Goal: Transaction & Acquisition: Obtain resource

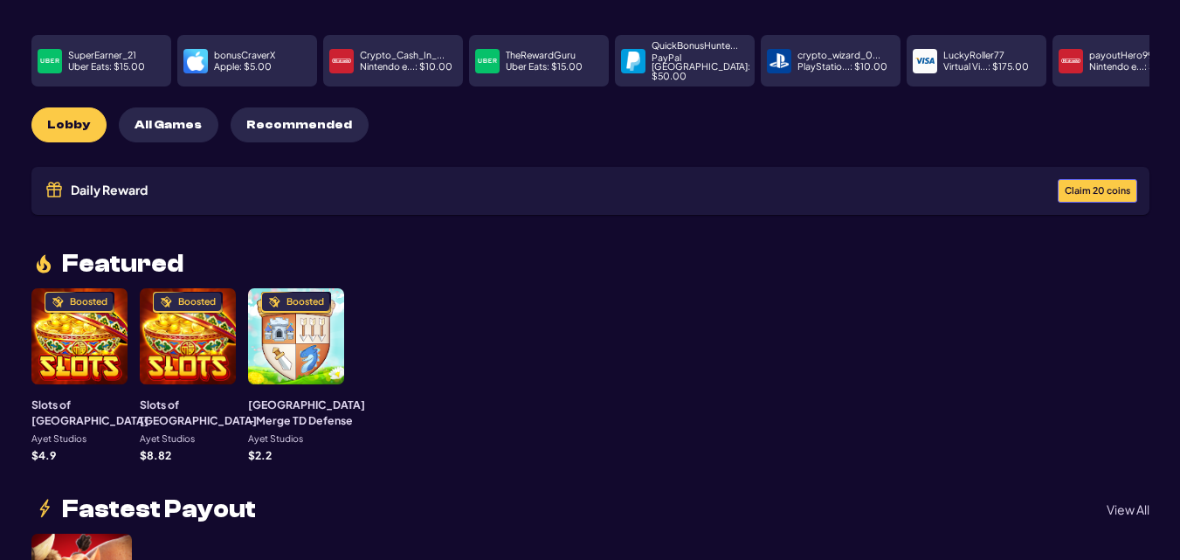
scroll to position [87, 0]
click at [665, 59] on p "PayPal [GEOGRAPHIC_DATA] : $ 50.00" at bounding box center [700, 67] width 99 height 28
click at [637, 54] on img at bounding box center [633, 61] width 19 height 19
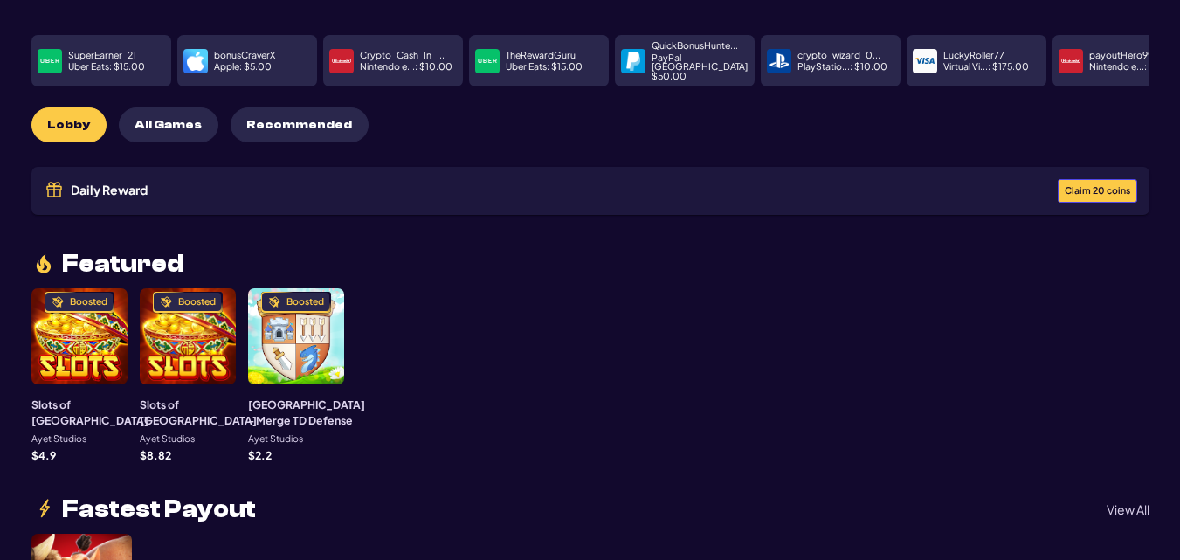
click at [1107, 179] on button "Claim 20 coins" at bounding box center [1097, 191] width 79 height 24
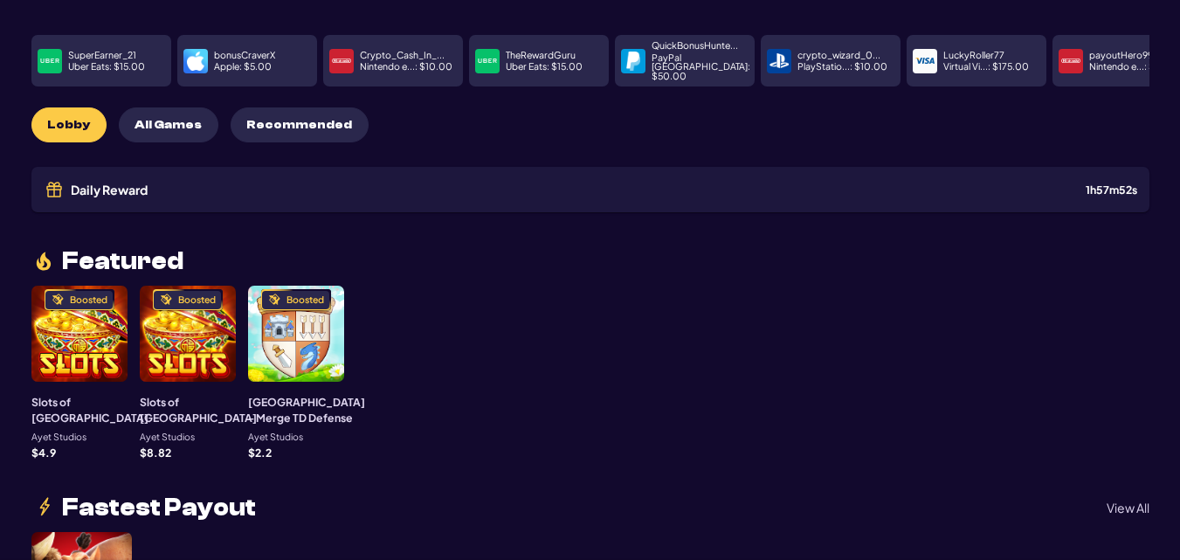
click at [572, 400] on div "Daily Reward Received! Congratulations! You’ve received a reward: 20 C2C coins.…" at bounding box center [590, 280] width 1180 height 560
click at [484, 58] on img at bounding box center [487, 61] width 19 height 19
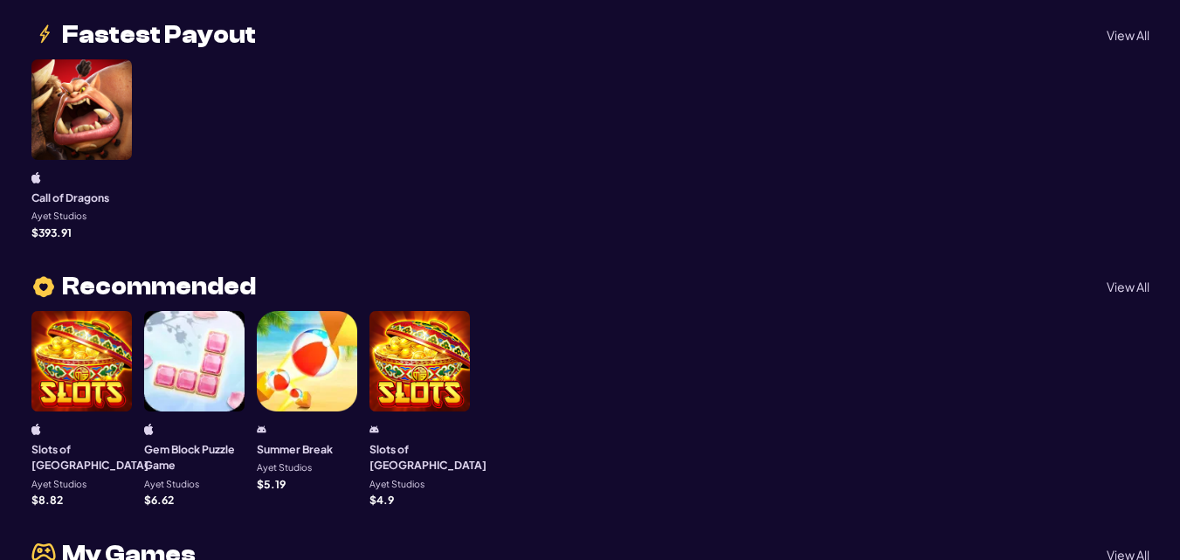
scroll to position [565, 0]
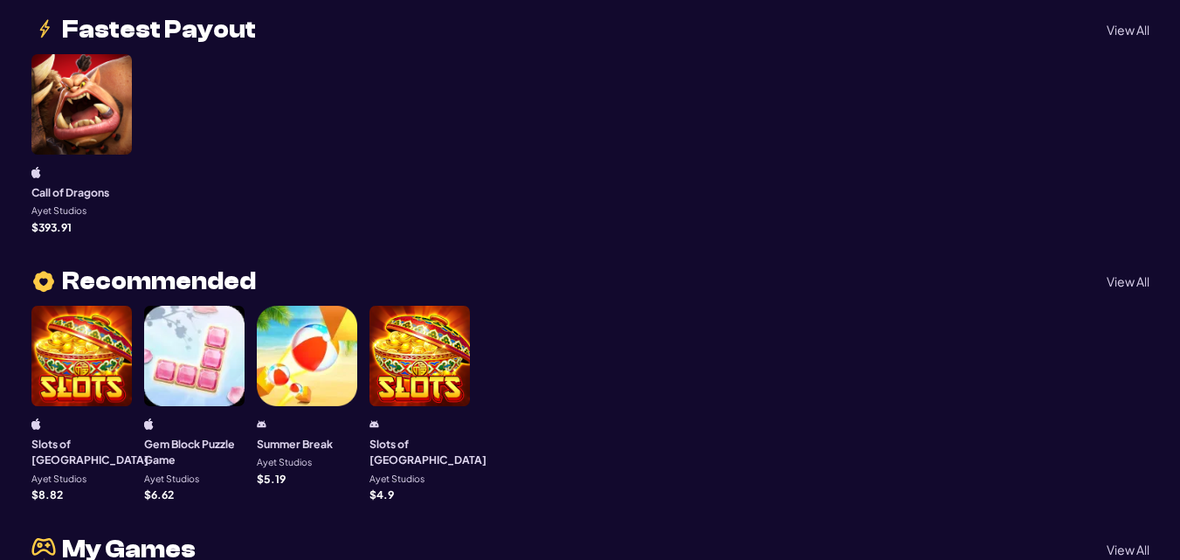
click at [84, 134] on div at bounding box center [81, 104] width 100 height 100
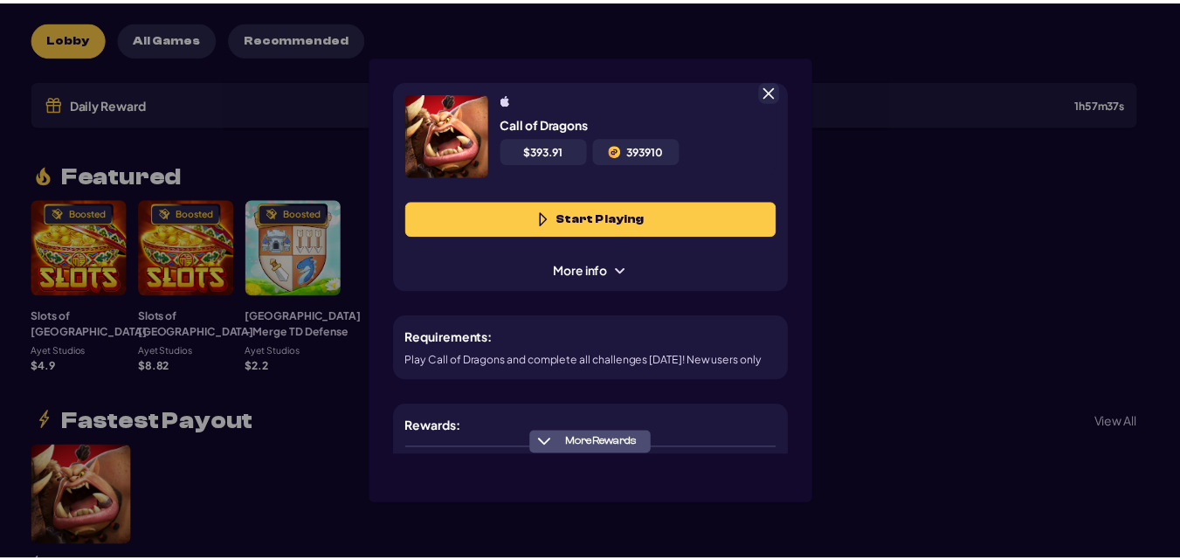
scroll to position [87, 0]
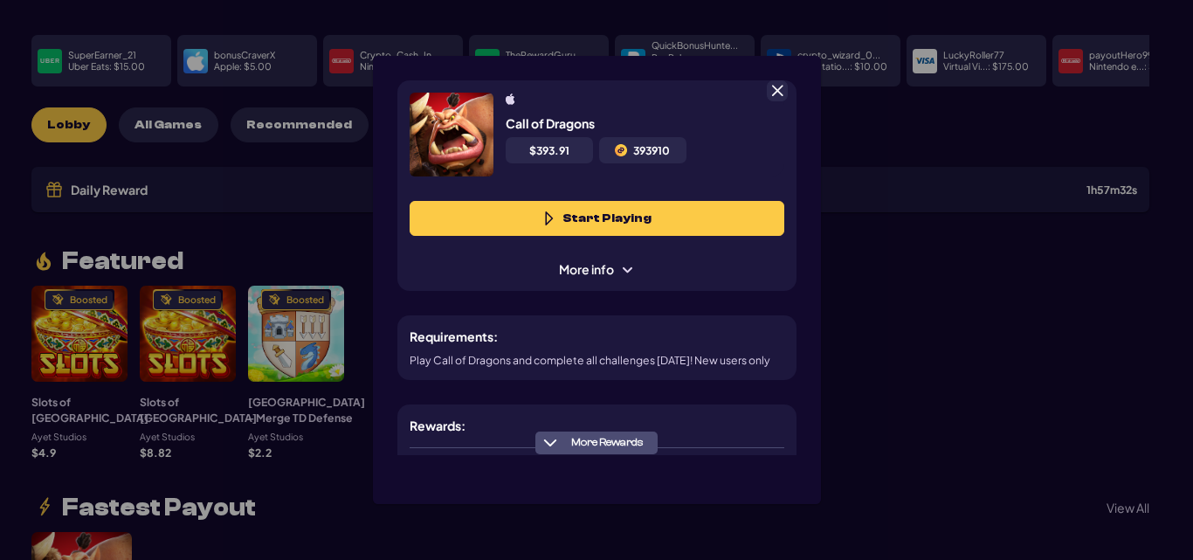
click at [773, 93] on span at bounding box center [777, 91] width 16 height 16
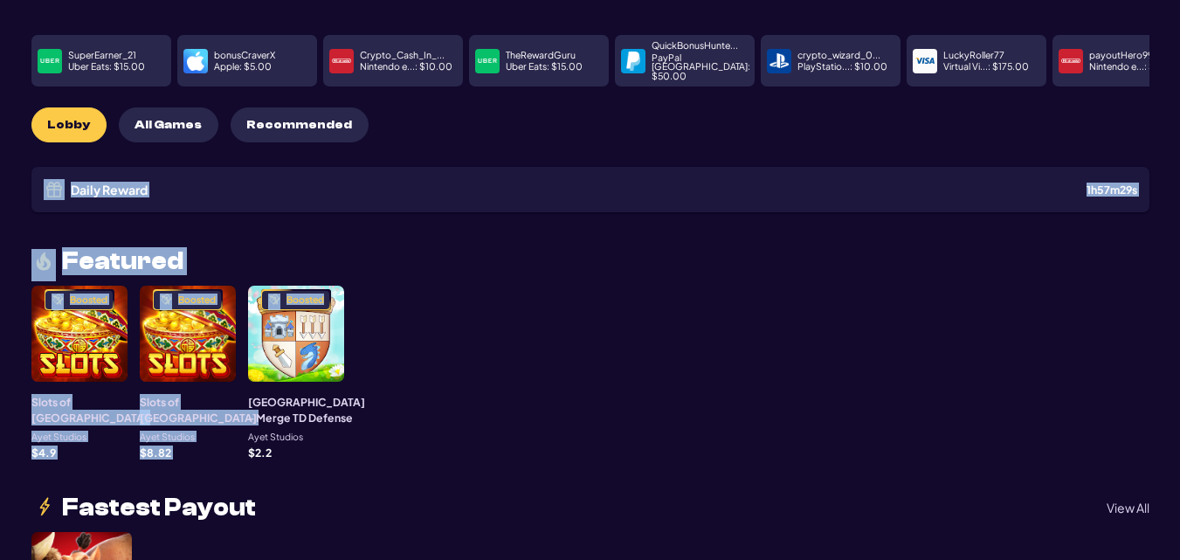
drag, startPoint x: 1179, startPoint y: 101, endPoint x: 1133, endPoint y: 282, distance: 186.6
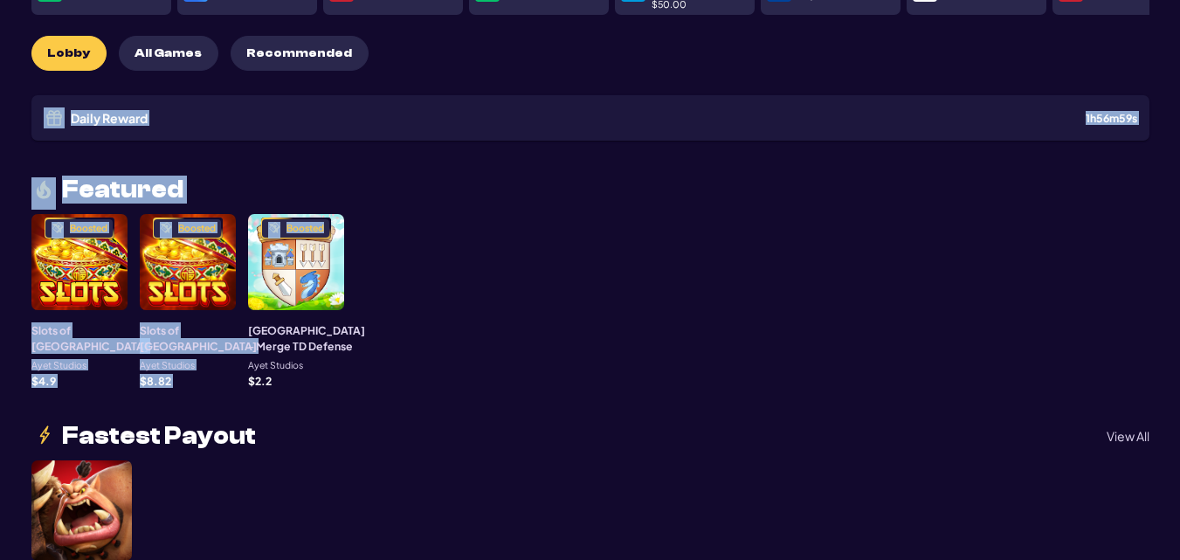
scroll to position [0, 0]
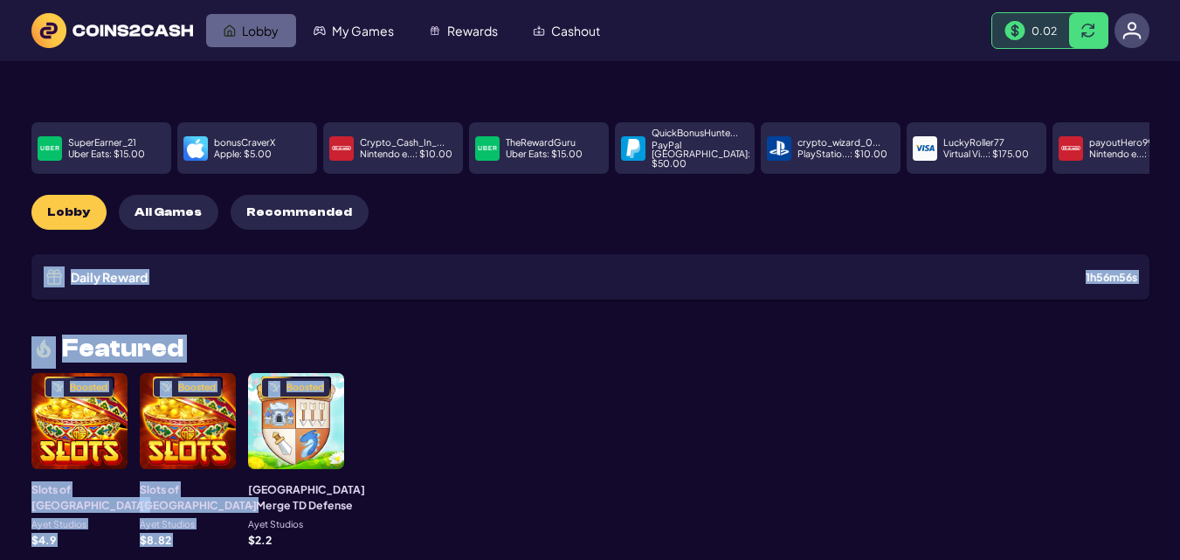
click at [256, 15] on link "Lobby" at bounding box center [251, 30] width 90 height 33
